Goal: Transaction & Acquisition: Purchase product/service

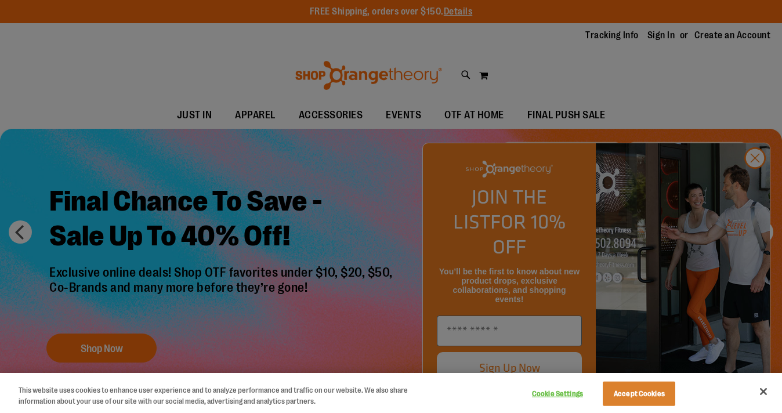
click at [750, 181] on div at bounding box center [391, 206] width 782 height 413
click at [759, 387] on button "Close" at bounding box center [763, 392] width 26 height 26
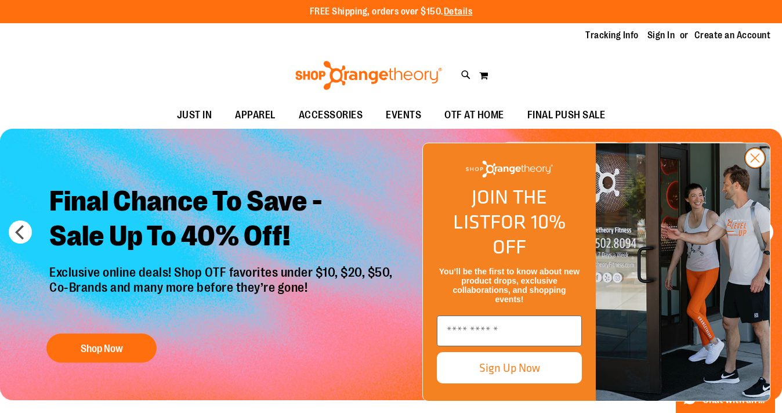
click at [746, 168] on circle "Close dialog" at bounding box center [754, 157] width 19 height 19
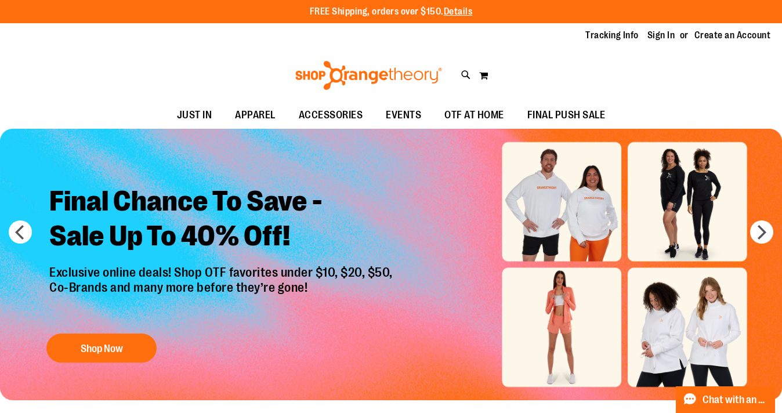
click at [459, 66] on div "Toggle Nav Search Popular Suggestions Advanced Search" at bounding box center [391, 75] width 782 height 53
click at [462, 74] on icon at bounding box center [466, 74] width 10 height 13
click at [404, 72] on input "Search" at bounding box center [391, 65] width 618 height 38
type input "******"
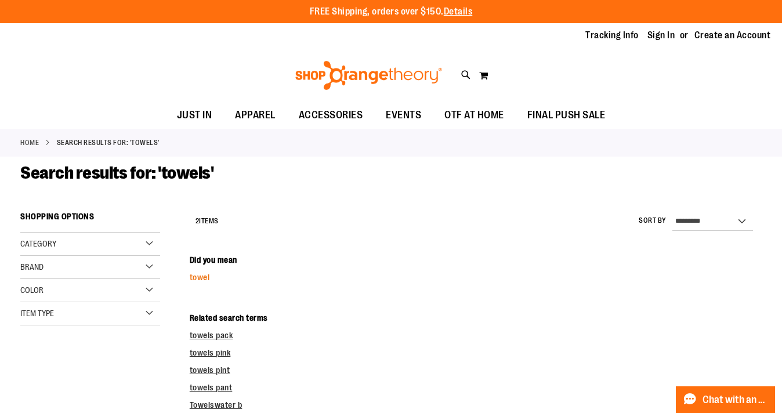
click at [205, 275] on link "towel" at bounding box center [200, 277] width 20 height 9
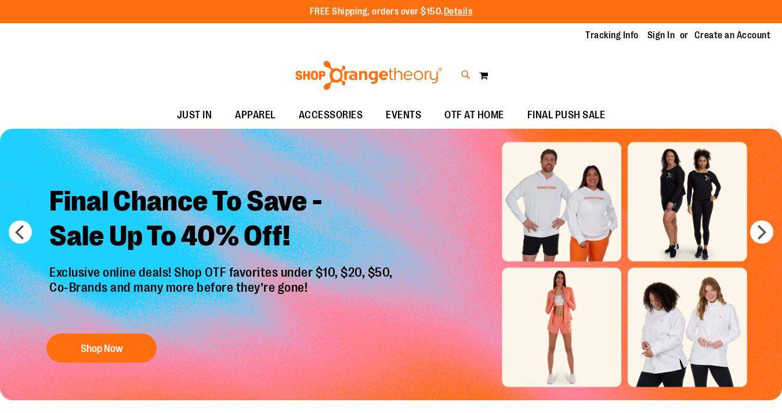
click at [463, 75] on icon at bounding box center [466, 74] width 10 height 13
type input "*****"
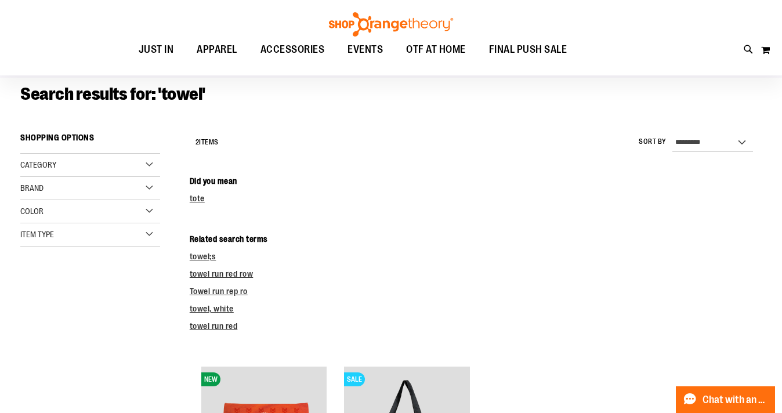
scroll to position [57, 0]
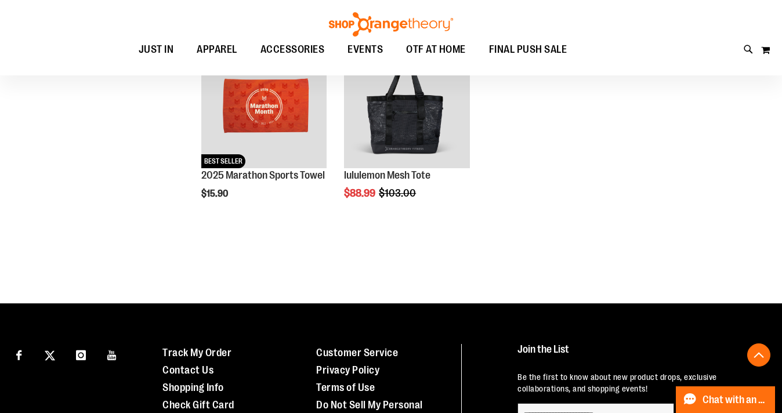
scroll to position [307, 0]
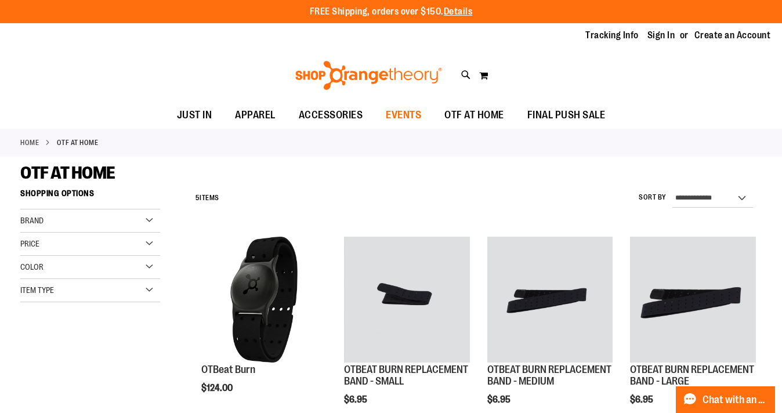
click at [419, 117] on span "EVENTS" at bounding box center [403, 115] width 35 height 26
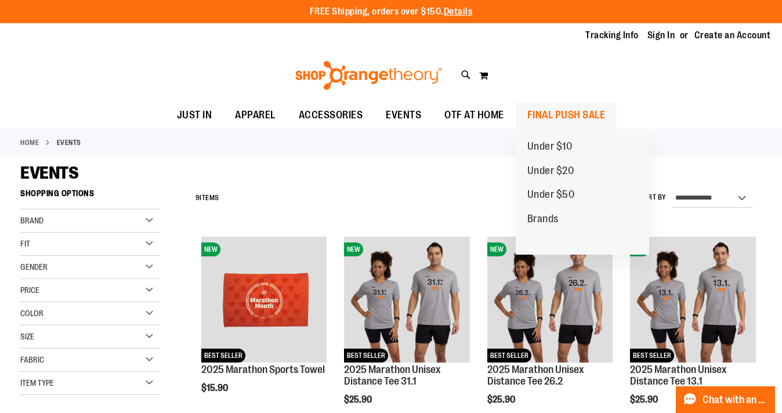
click at [554, 109] on span "FINAL PUSH SALE" at bounding box center [566, 115] width 78 height 26
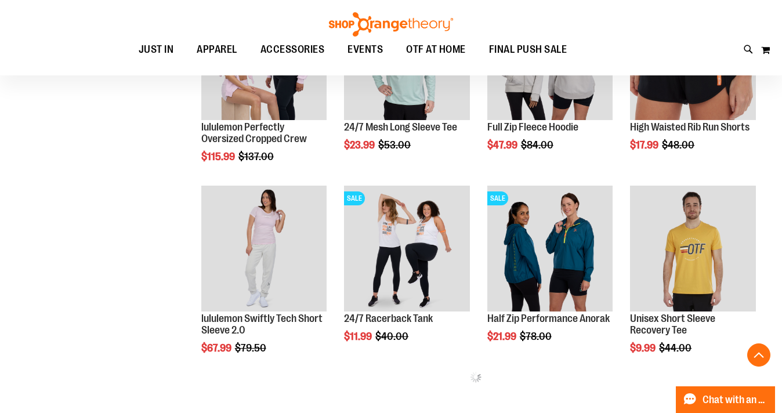
scroll to position [104, 0]
